Goal: Transaction & Acquisition: Purchase product/service

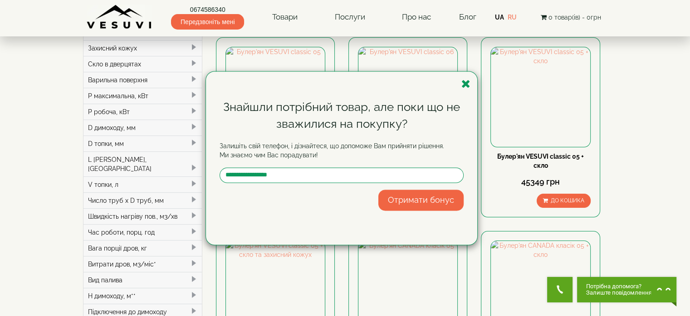
scroll to position [79, 0]
click at [468, 83] on icon "button" at bounding box center [466, 83] width 9 height 11
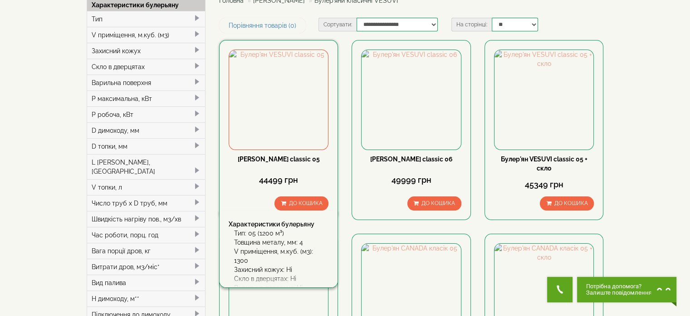
scroll to position [91, 0]
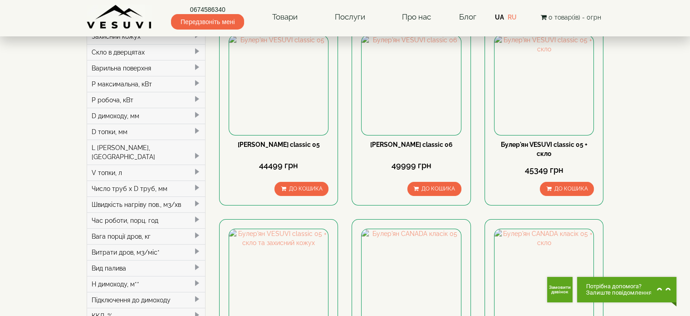
click at [143, 101] on div "P робоча, кВт" at bounding box center [146, 100] width 118 height 16
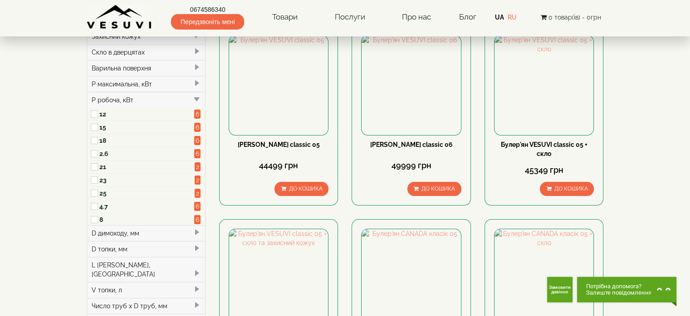
click at [145, 99] on div "P робоча, кВт" at bounding box center [146, 100] width 118 height 16
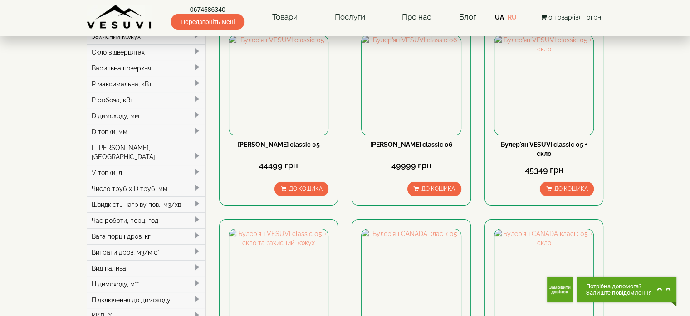
click at [149, 83] on div "P максимальна, кВт" at bounding box center [146, 84] width 118 height 16
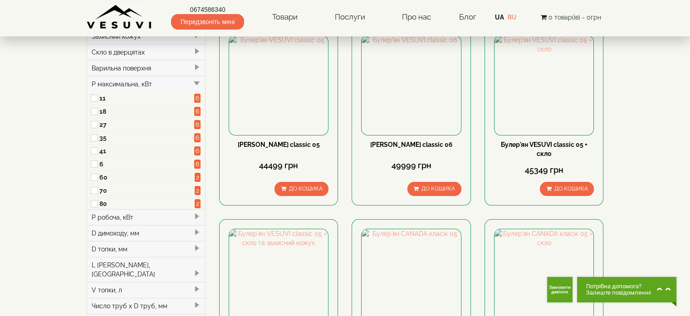
click at [149, 83] on div "P максимальна, кВт" at bounding box center [146, 84] width 118 height 16
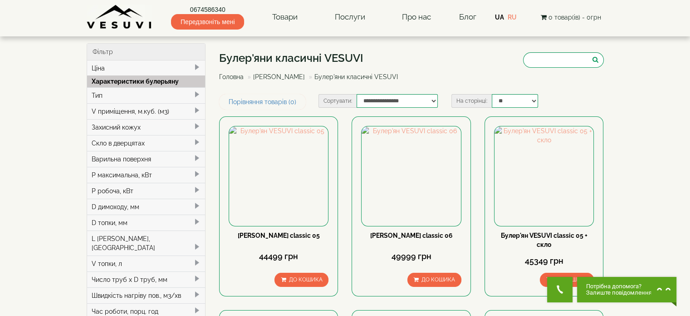
scroll to position [45, 0]
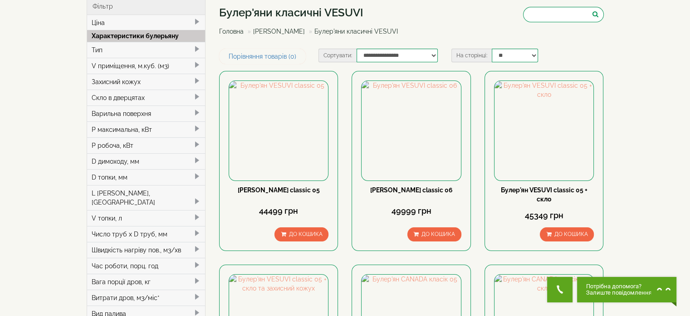
click at [153, 63] on div "V приміщення, м.куб. (м3)" at bounding box center [146, 66] width 118 height 16
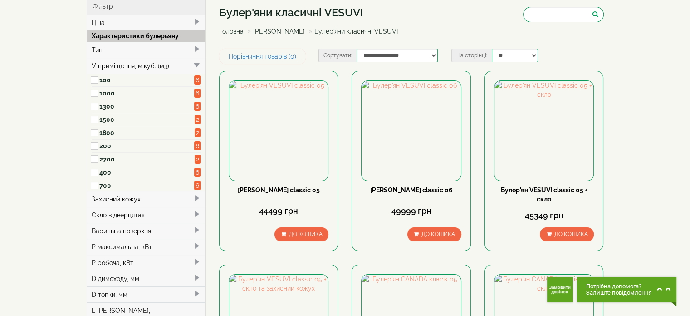
click at [105, 143] on label "200" at bounding box center [146, 145] width 95 height 9
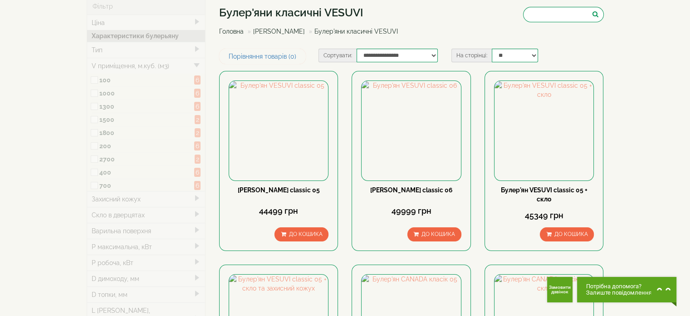
type input "*****"
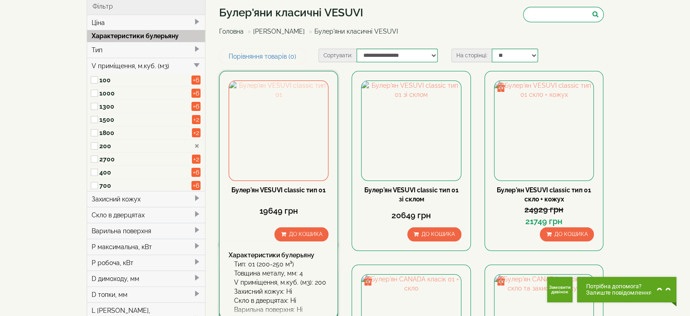
click at [269, 136] on img at bounding box center [278, 130] width 99 height 99
